Goal: Find specific page/section: Find specific page/section

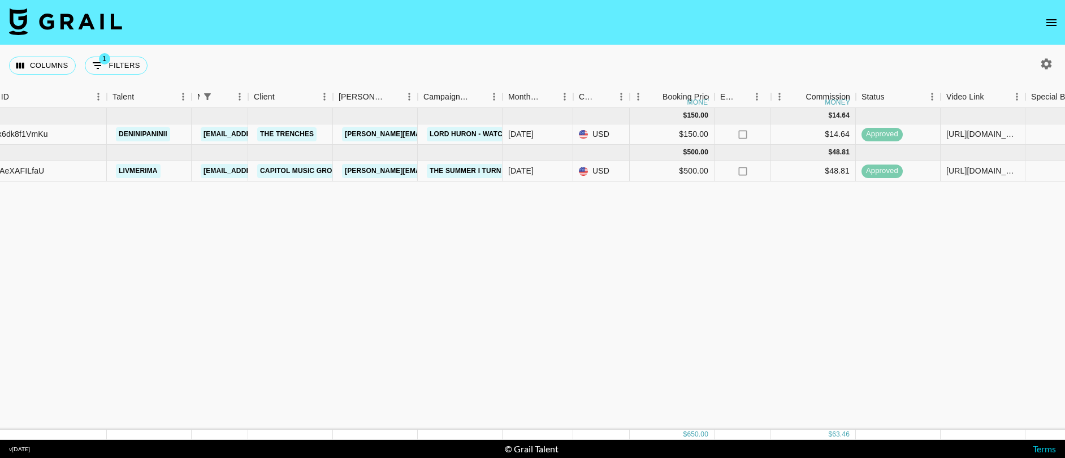
scroll to position [0, 128]
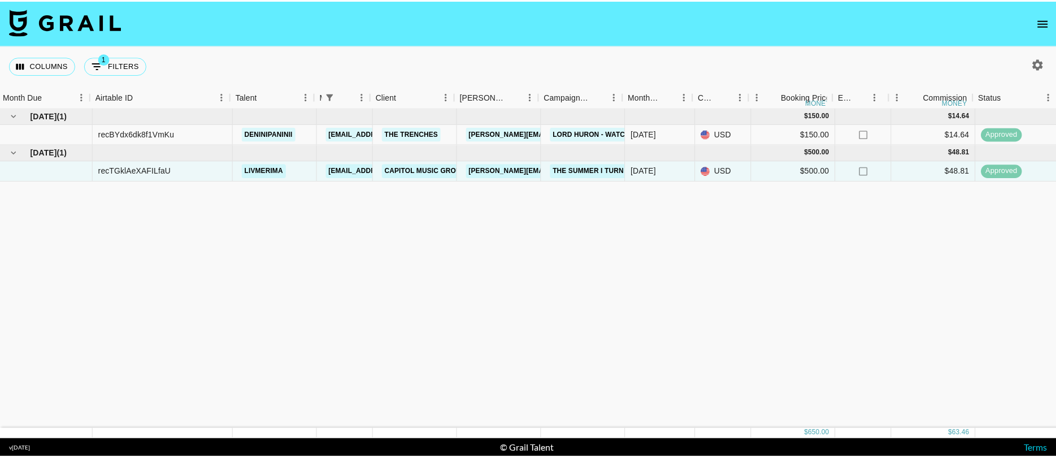
scroll to position [0, 3]
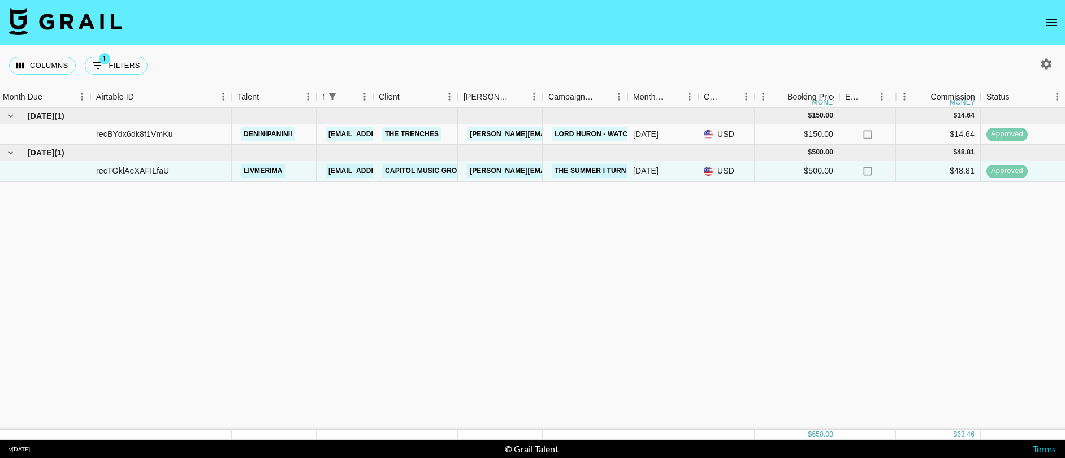
click at [1056, 23] on icon "open drawer" at bounding box center [1051, 23] width 14 height 14
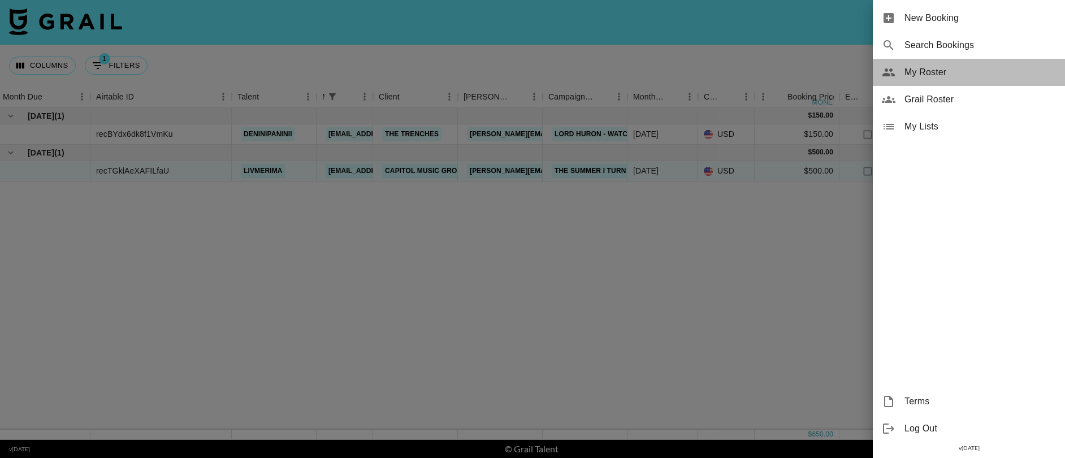
click at [914, 73] on span "My Roster" at bounding box center [979, 73] width 151 height 14
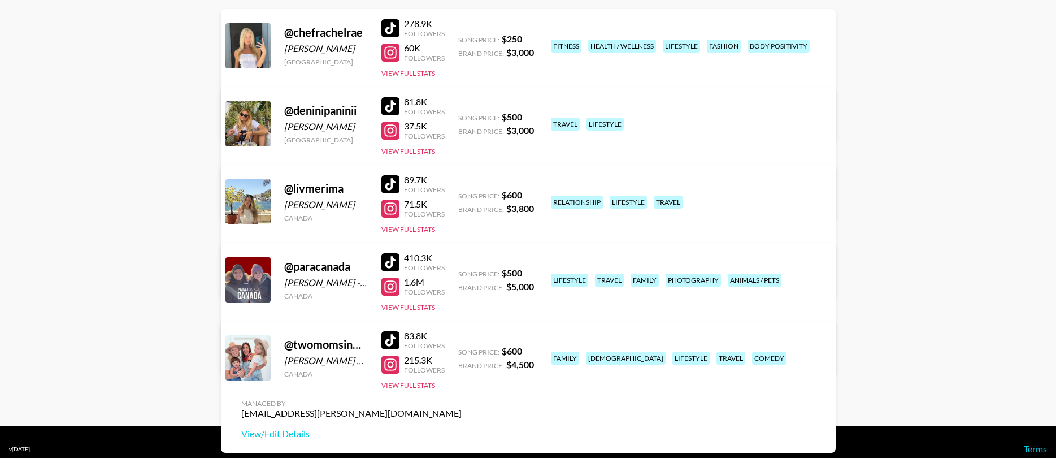
scroll to position [176, 0]
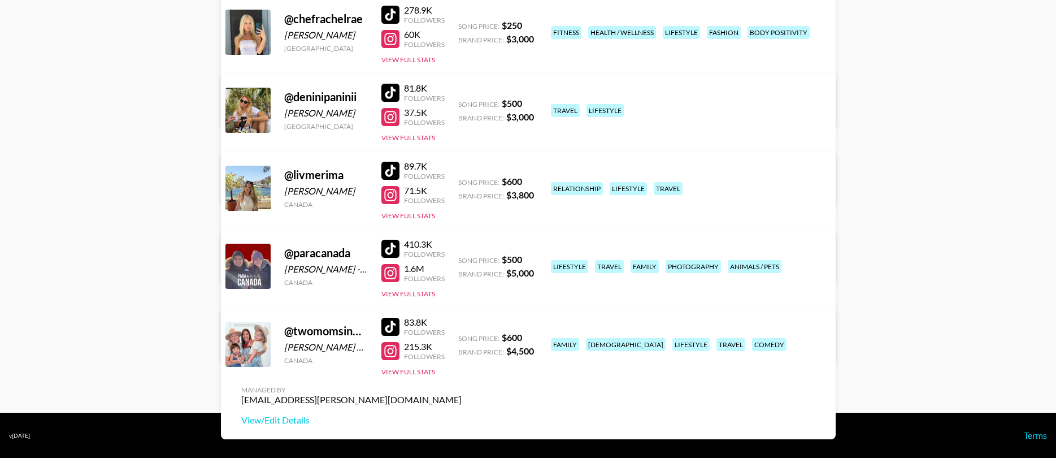
click at [387, 167] on div at bounding box center [391, 171] width 18 height 18
click at [382, 174] on div at bounding box center [391, 171] width 18 height 18
drag, startPoint x: 432, startPoint y: 83, endPoint x: 407, endPoint y: 85, distance: 25.0
click at [407, 85] on div "81.8K" at bounding box center [424, 88] width 41 height 11
drag, startPoint x: 447, startPoint y: 164, endPoint x: 405, endPoint y: 171, distance: 42.4
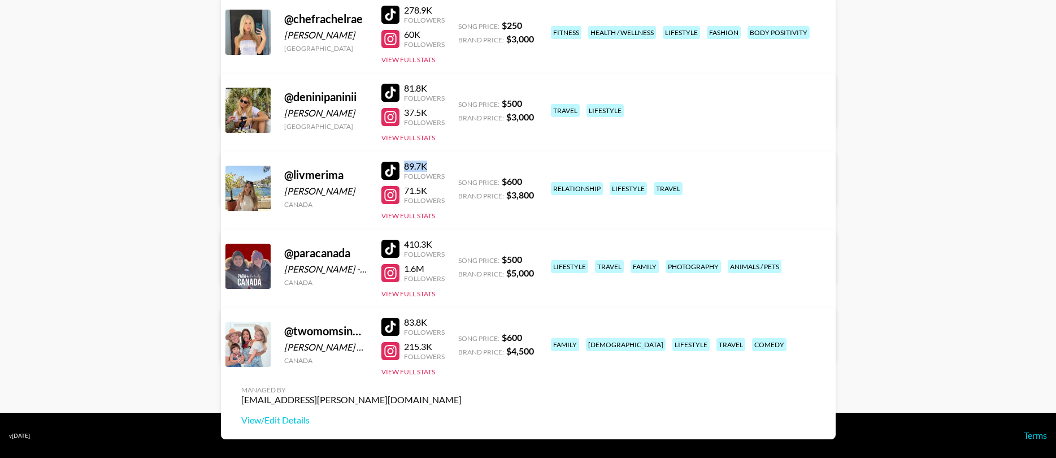
click at [405, 171] on div "@ livmerima [PERSON_NAME] Canada 89.7K Followers 71.5K Followers View Full Stat…" at bounding box center [528, 217] width 615 height 132
copy div "89.7K"
click at [396, 330] on div at bounding box center [391, 327] width 18 height 18
drag, startPoint x: 426, startPoint y: 319, endPoint x: 401, endPoint y: 319, distance: 24.9
click at [401, 319] on div "@ twomomsinmotion [PERSON_NAME] & [PERSON_NAME] [GEOGRAPHIC_DATA] 83.8K Followe…" at bounding box center [528, 373] width 615 height 132
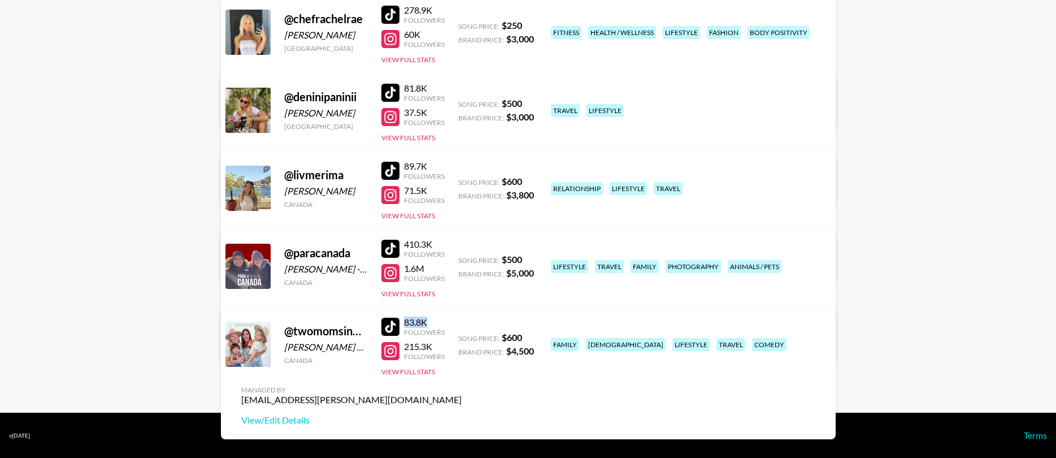
copy div "83.8K"
click at [394, 12] on div at bounding box center [391, 15] width 18 height 18
click at [395, 242] on div at bounding box center [391, 249] width 18 height 18
click at [453, 317] on div "@ twomomsinmotion [PERSON_NAME] & [PERSON_NAME] [GEOGRAPHIC_DATA] 83.8K Followe…" at bounding box center [528, 373] width 615 height 132
drag, startPoint x: 419, startPoint y: 244, endPoint x: 405, endPoint y: 241, distance: 14.4
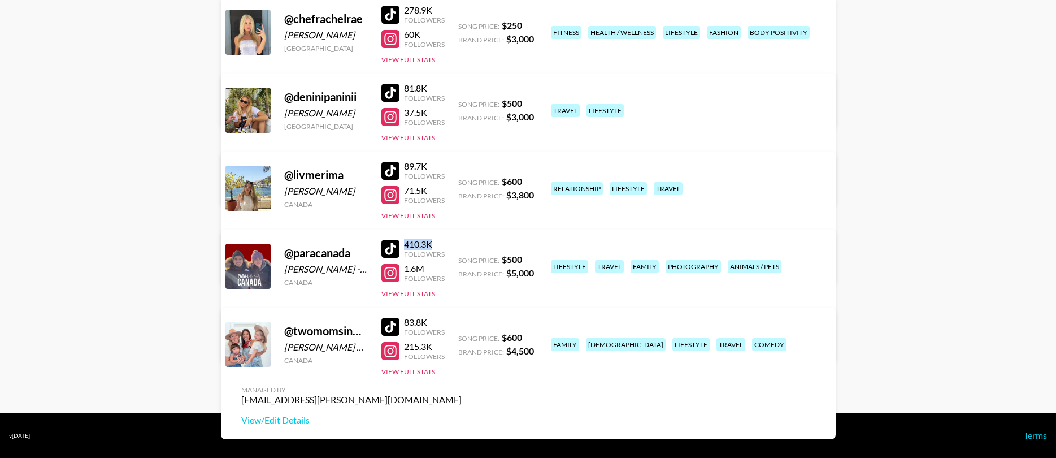
click at [405, 241] on div "410.3K" at bounding box center [424, 244] width 41 height 11
copy div "410.3K"
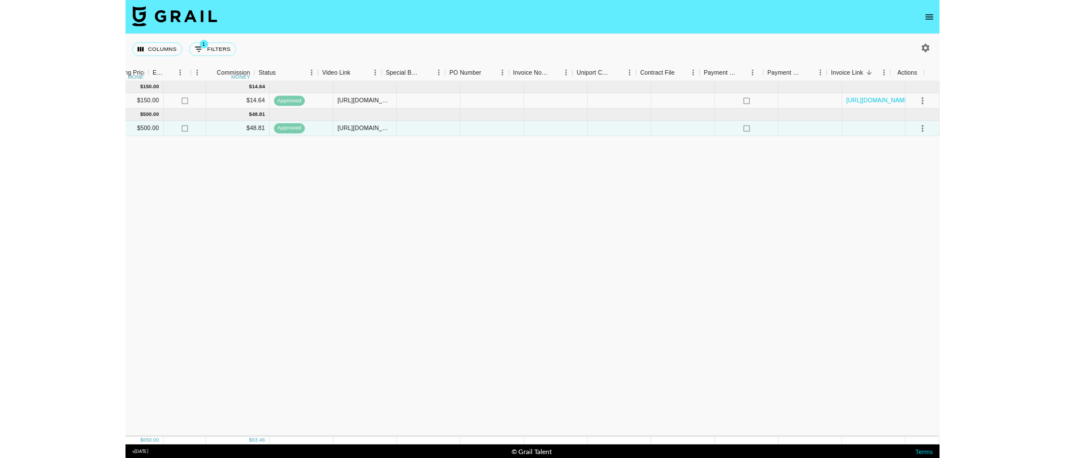
scroll to position [0, 791]
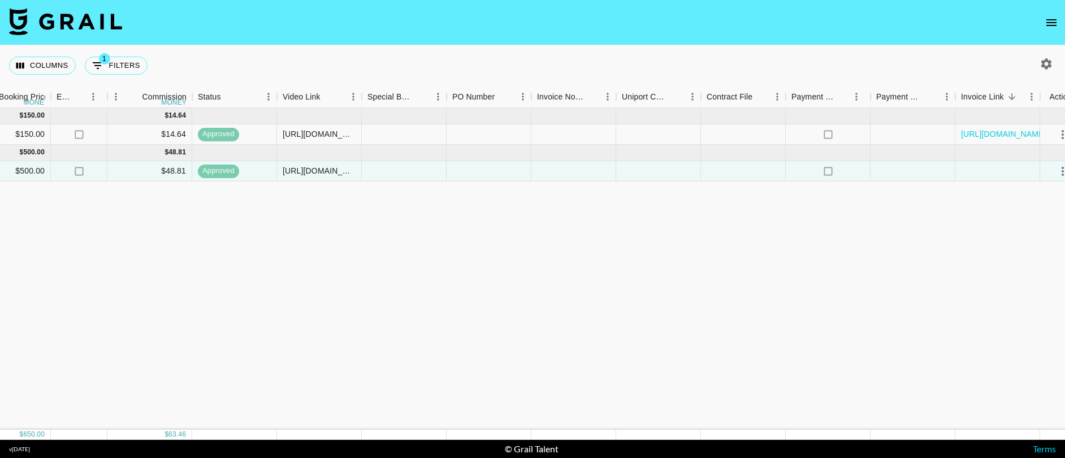
click at [612, 35] on nav at bounding box center [532, 22] width 1065 height 45
